Goal: Information Seeking & Learning: Learn about a topic

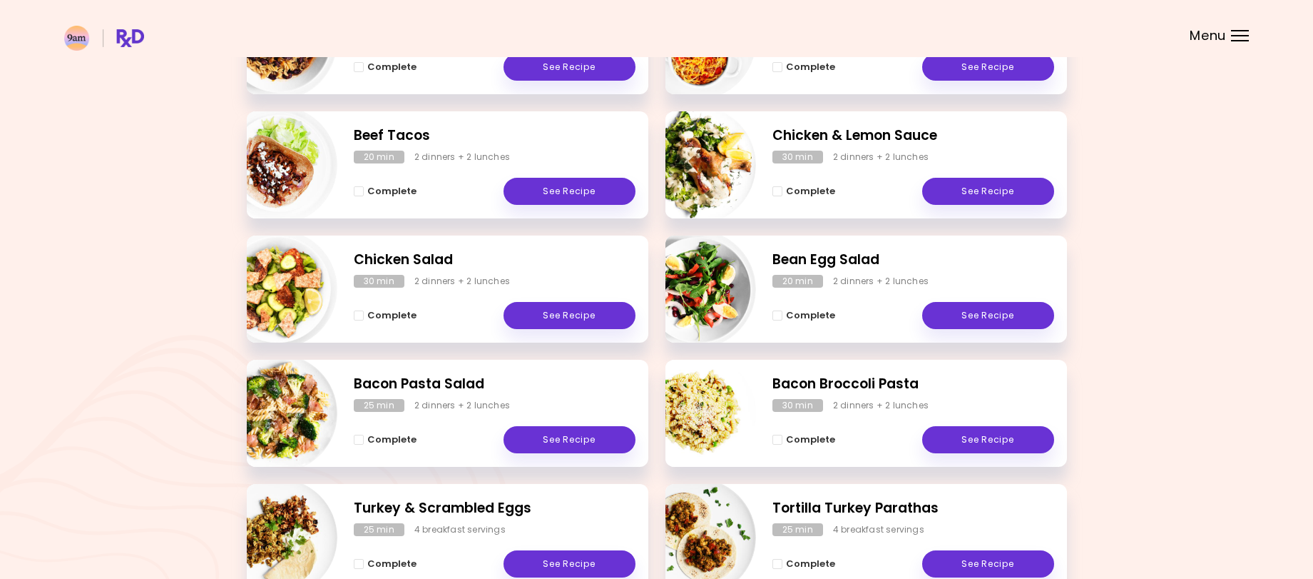
scroll to position [11, 0]
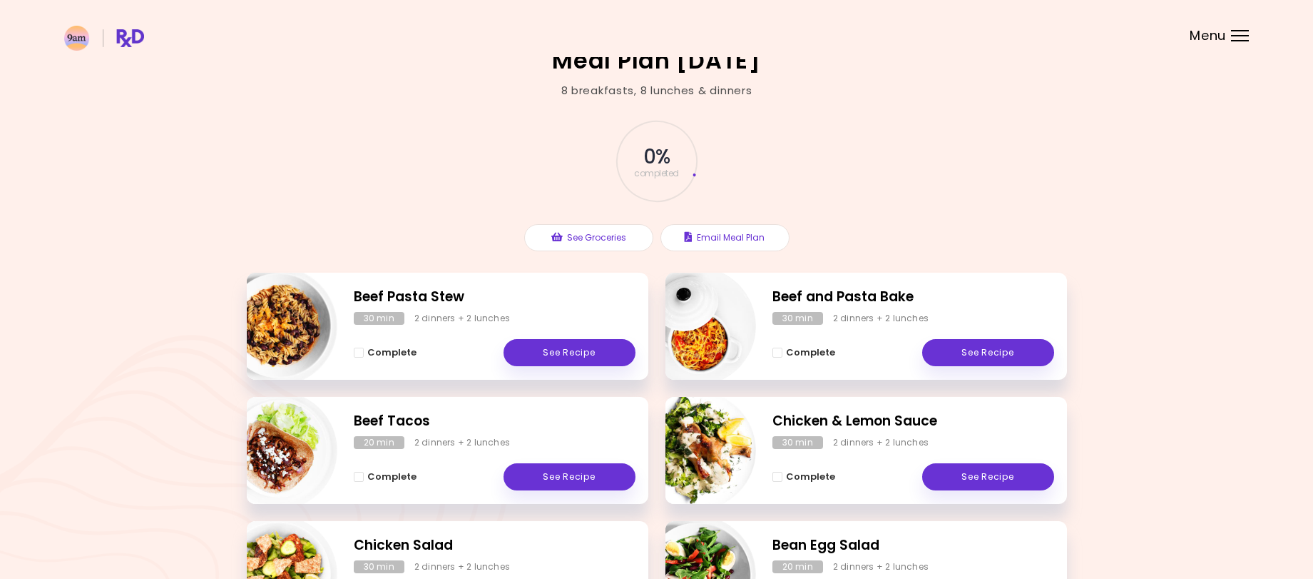
click at [1241, 36] on div at bounding box center [1240, 35] width 18 height 1
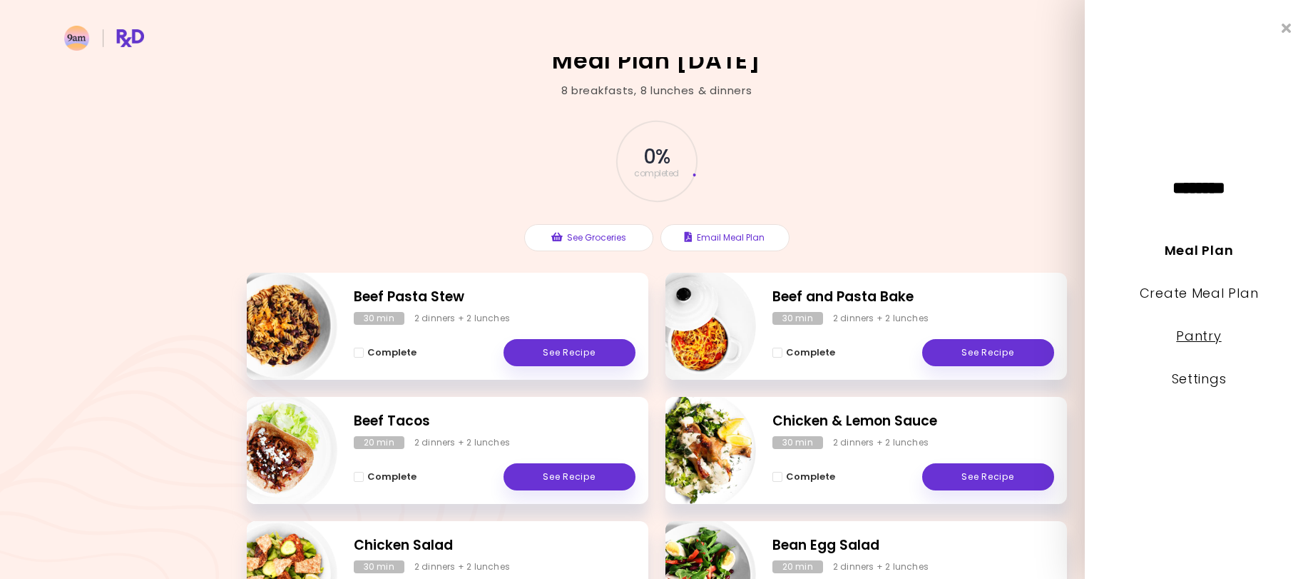
click at [1209, 335] on link "Pantry" at bounding box center [1198, 336] width 45 height 18
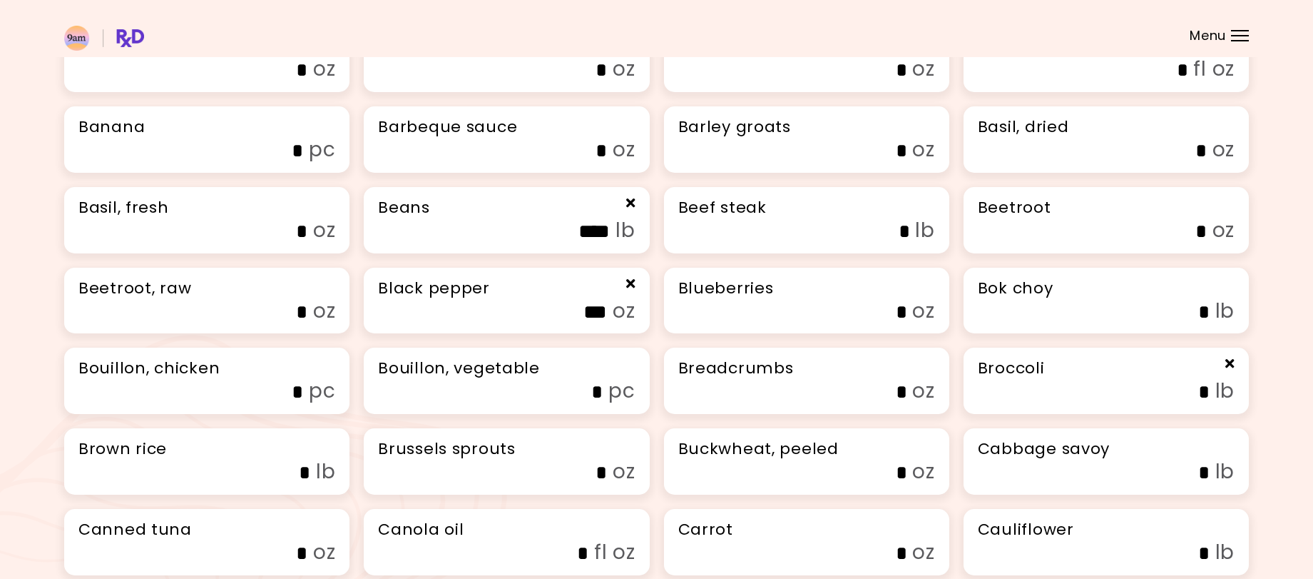
scroll to position [71, 0]
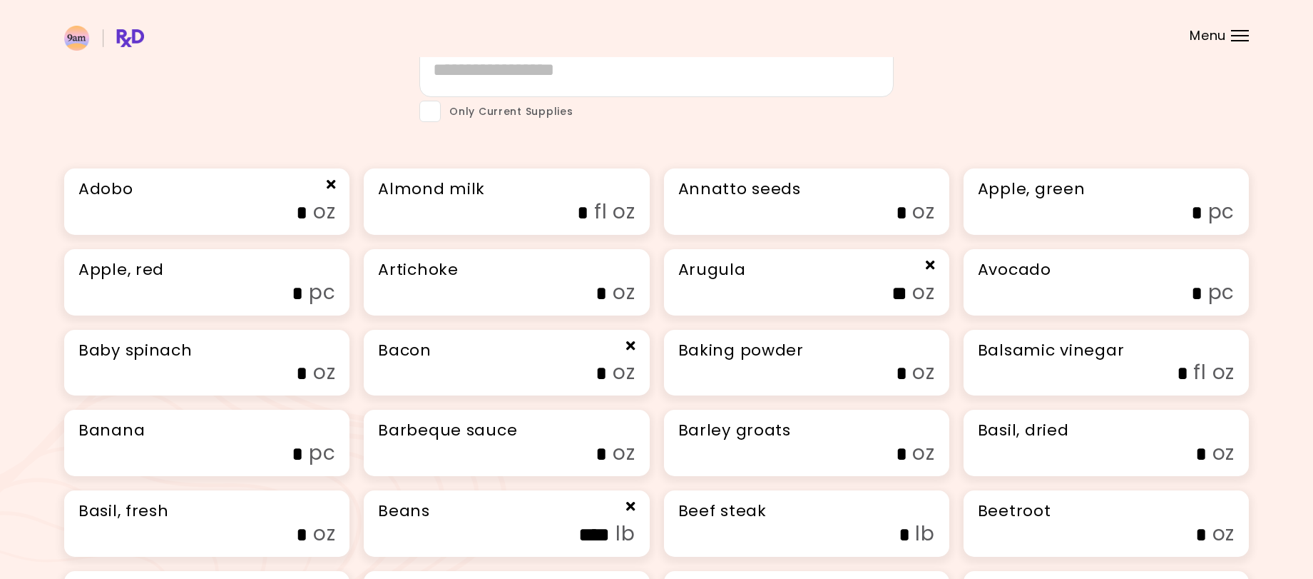
click at [1241, 35] on div at bounding box center [1240, 35] width 18 height 1
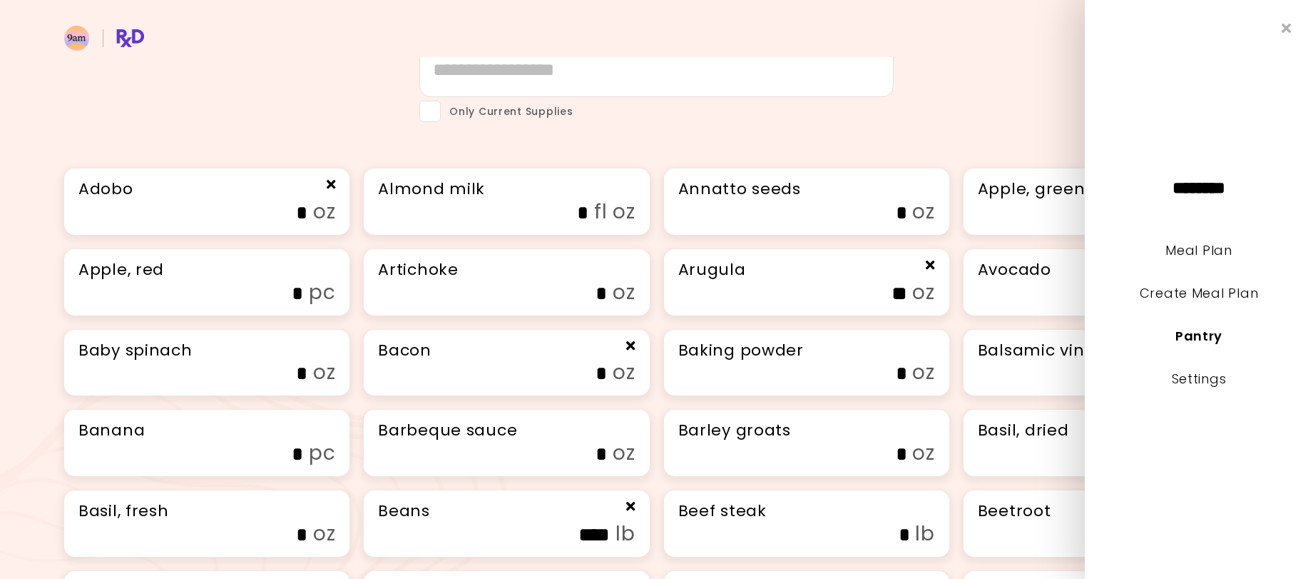
click at [1214, 387] on li "Settings" at bounding box center [1199, 388] width 228 height 43
click at [1214, 377] on link "Settings" at bounding box center [1199, 379] width 55 height 18
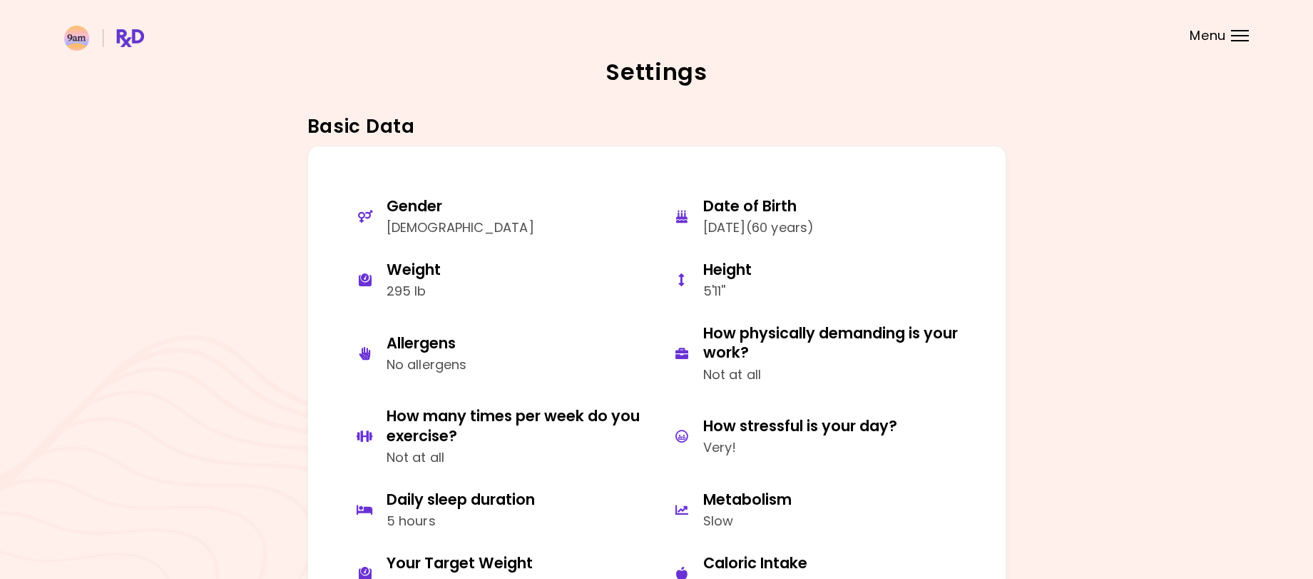
click at [131, 39] on img at bounding box center [104, 38] width 80 height 25
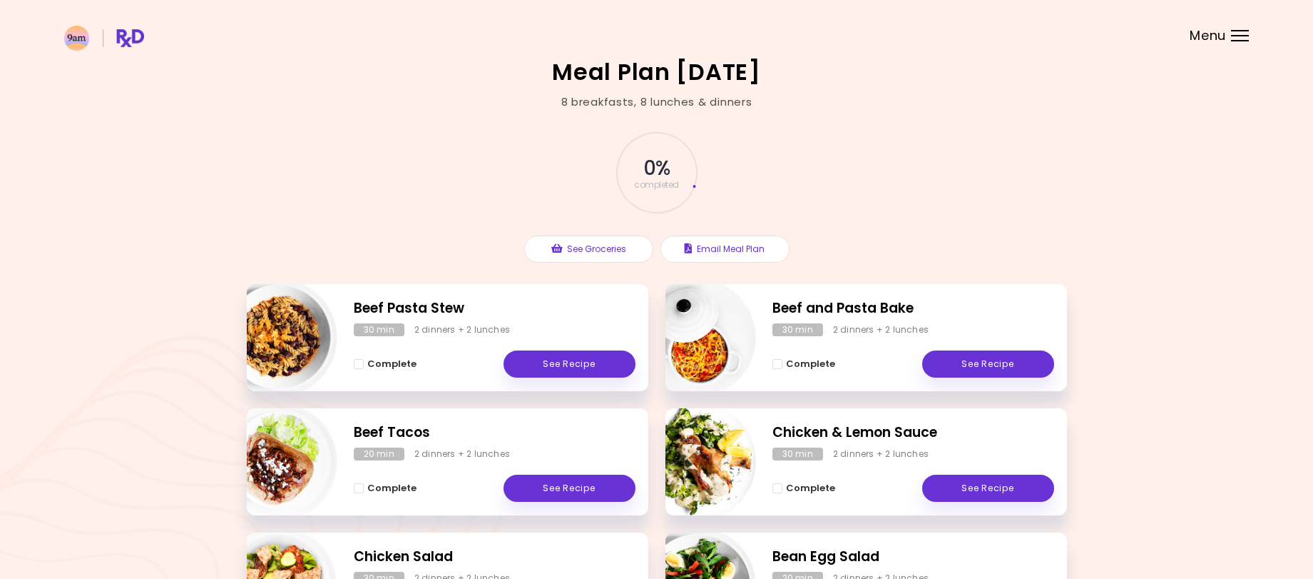
click at [77, 40] on img at bounding box center [104, 38] width 80 height 25
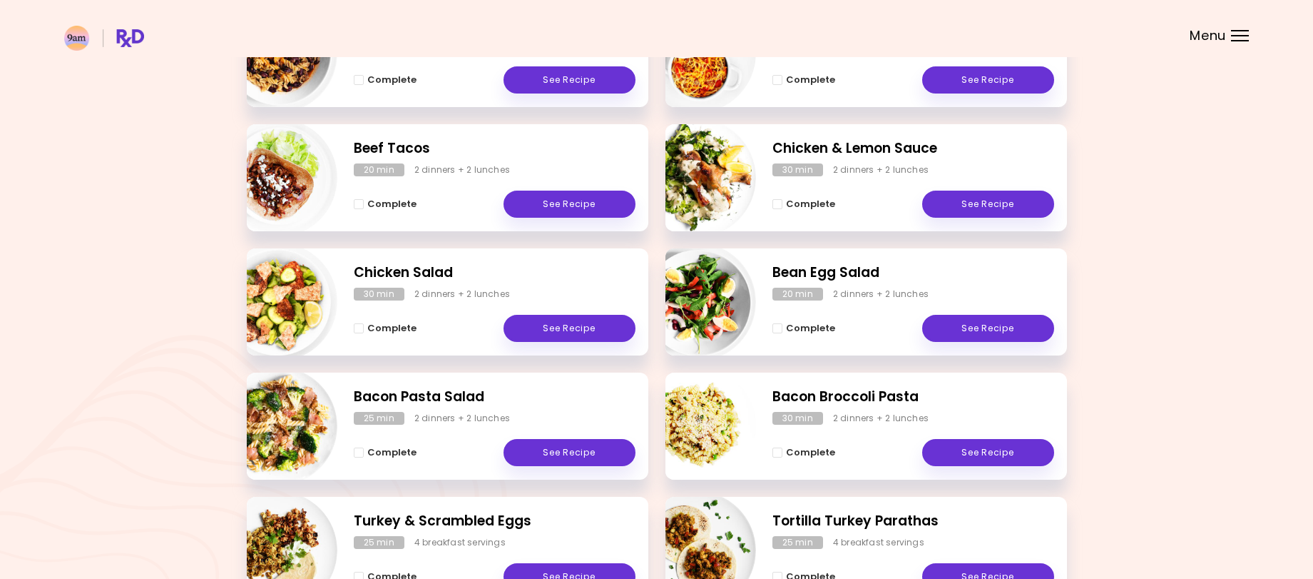
scroll to position [285, 0]
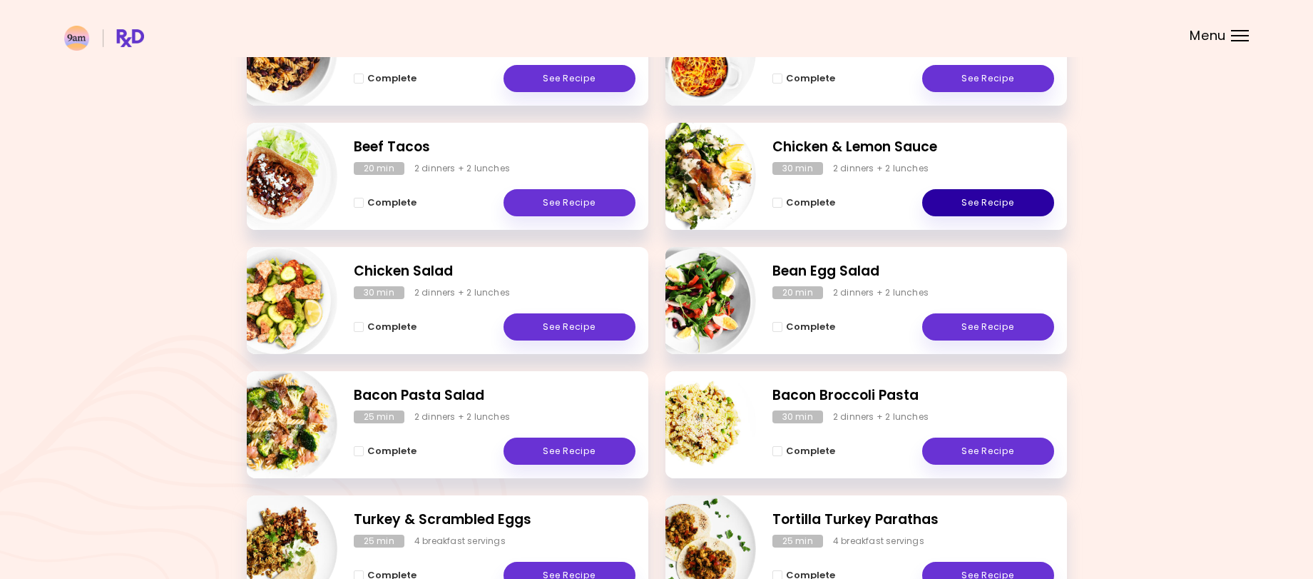
click at [970, 200] on link "See Recipe" at bounding box center [988, 202] width 132 height 27
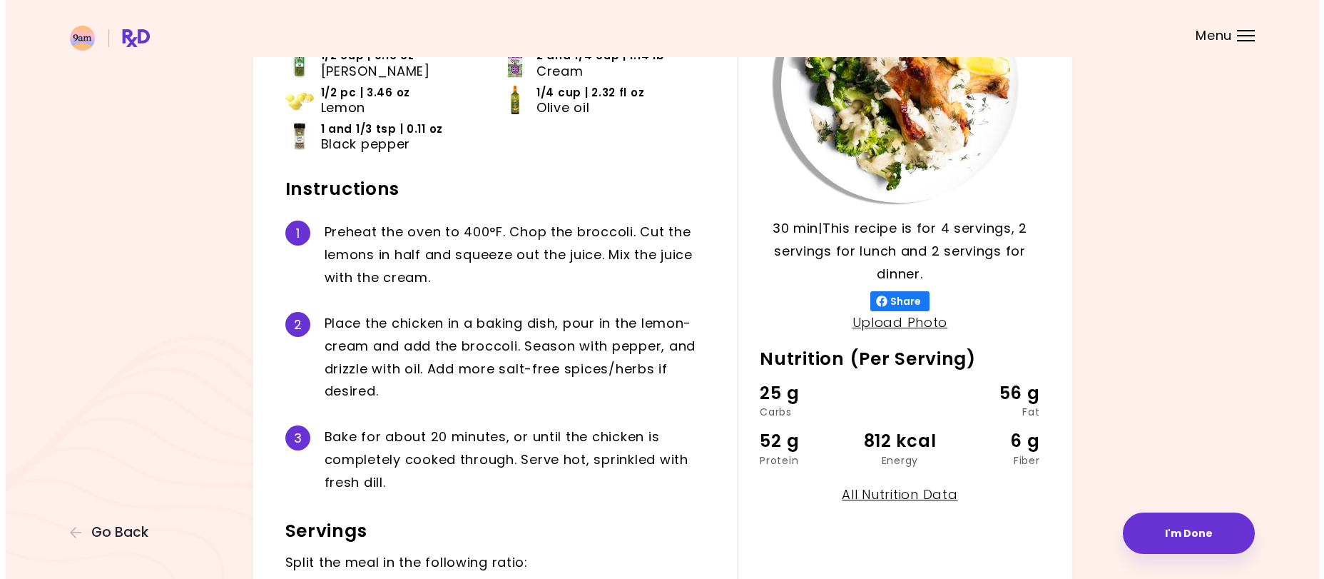
scroll to position [214, 0]
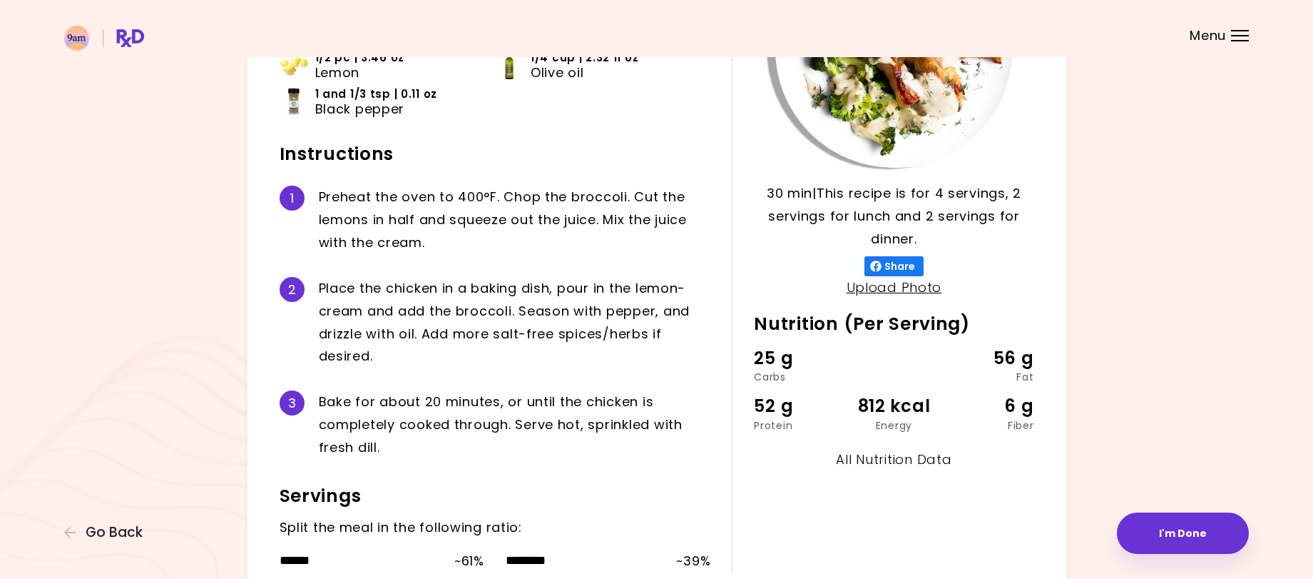
click at [888, 458] on link "All Nutrition Data" at bounding box center [894, 459] width 116 height 18
select select "*"
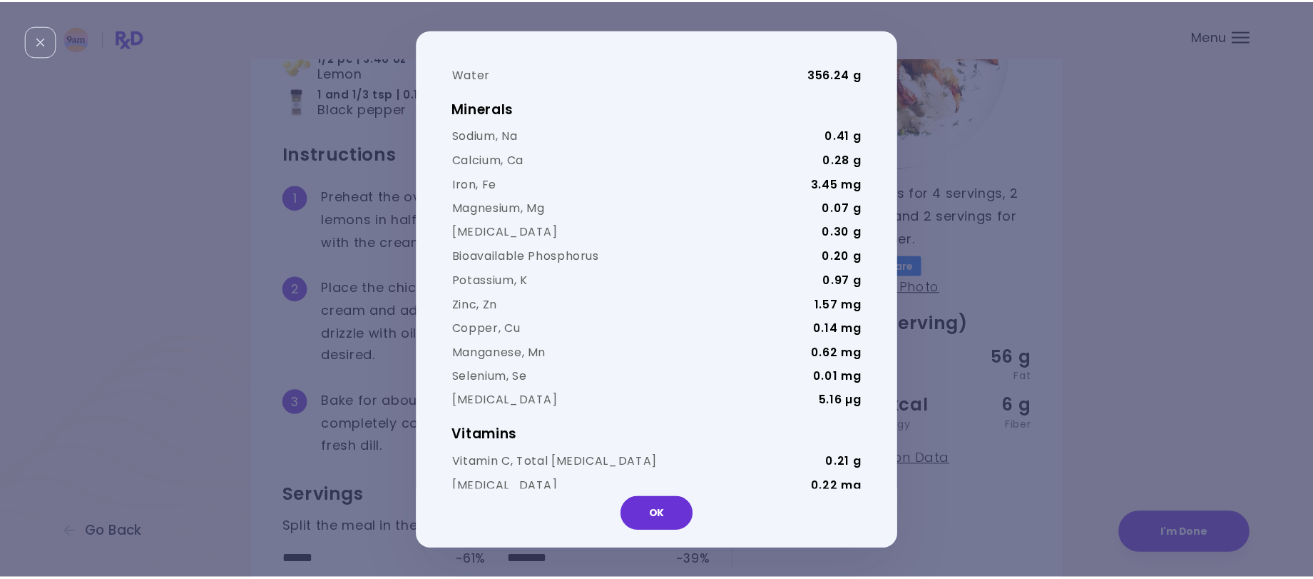
scroll to position [571, 0]
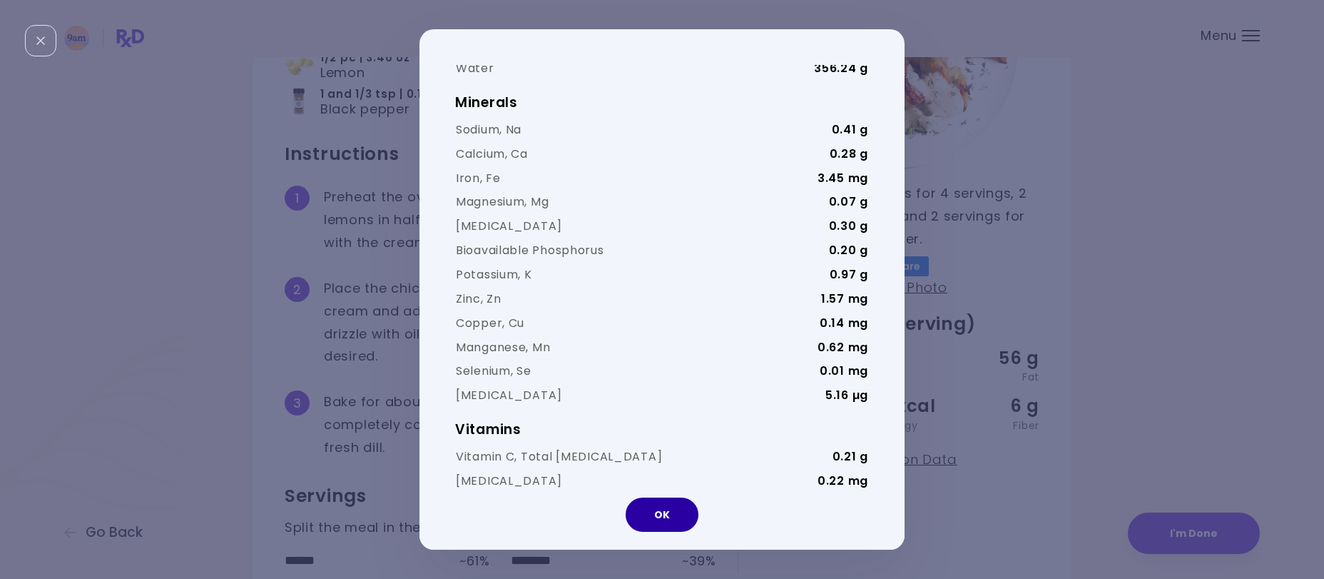
click at [672, 502] on button "OK" at bounding box center [662, 514] width 73 height 34
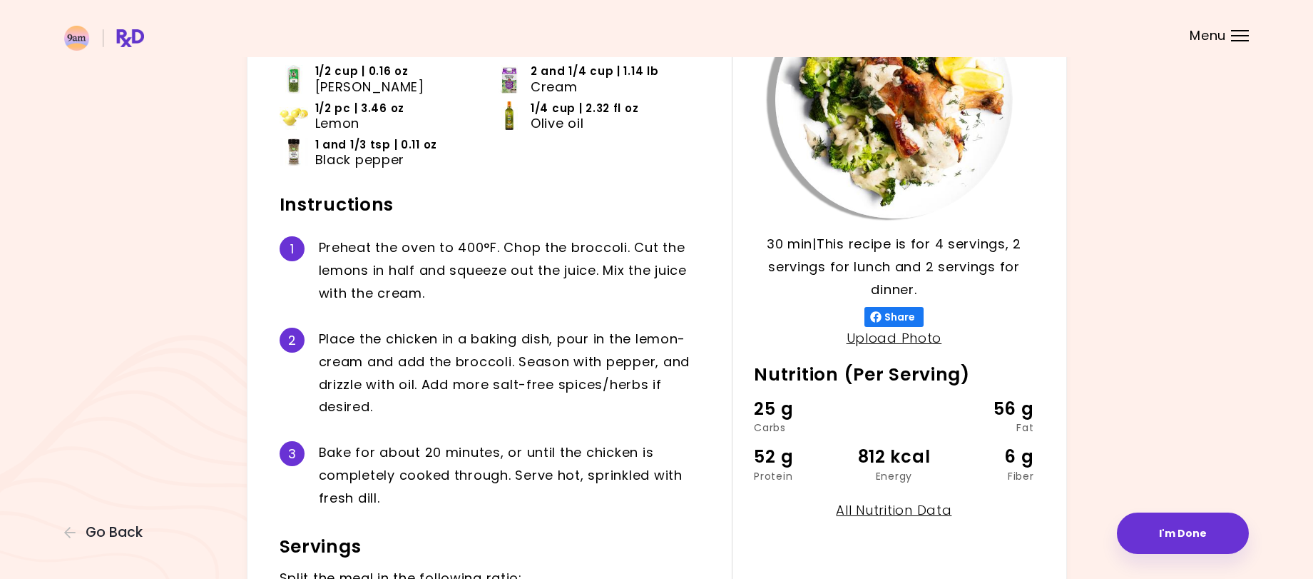
scroll to position [0, 0]
